Goal: Task Accomplishment & Management: Use online tool/utility

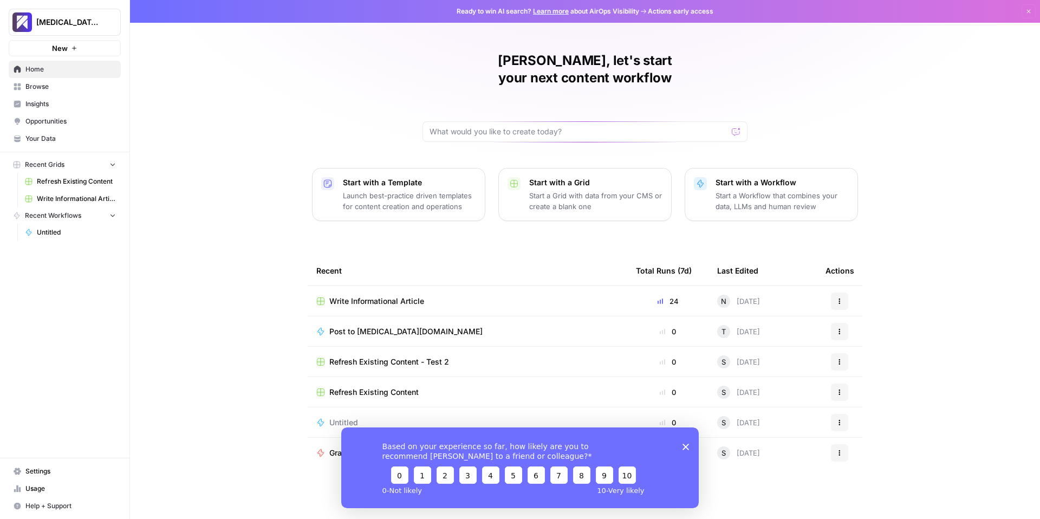
click at [31, 488] on span "Usage" at bounding box center [70, 489] width 90 height 10
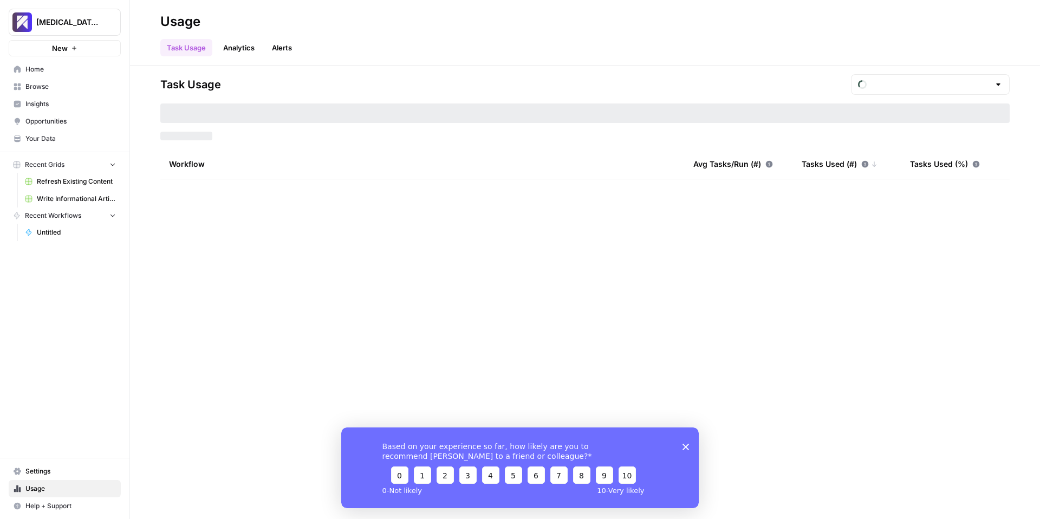
type input "September Included Tasks"
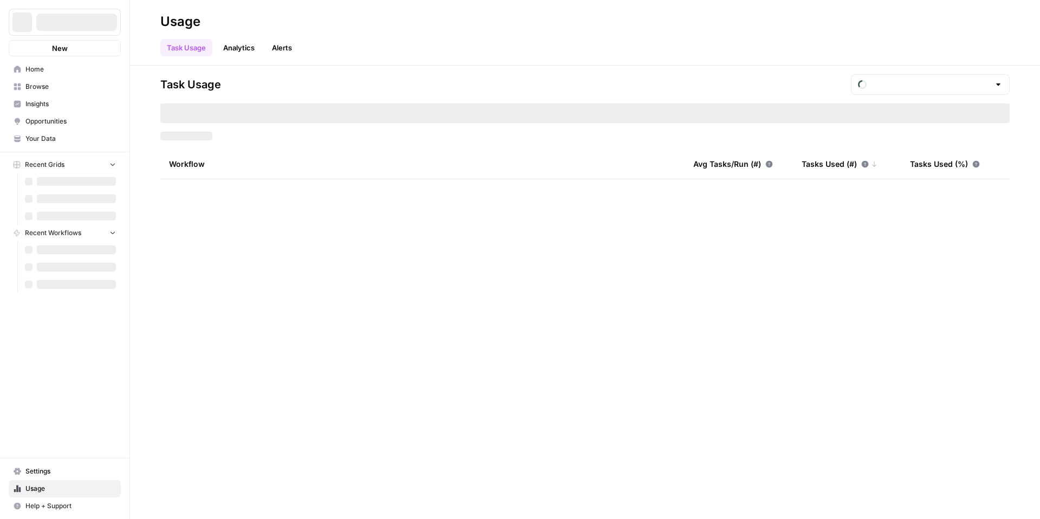
type input "September Included Tasks"
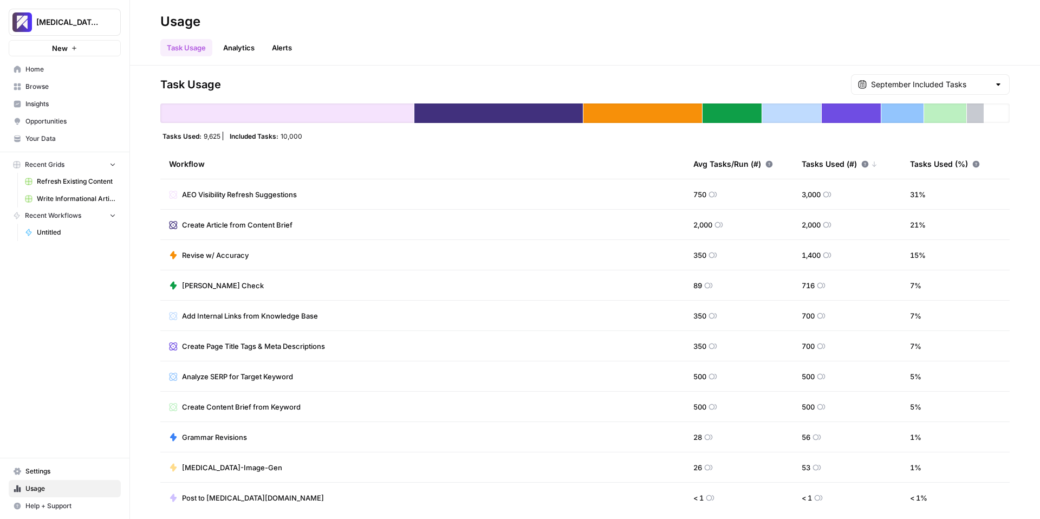
click at [54, 196] on span "Write Informational Article" at bounding box center [76, 199] width 79 height 10
